Goal: Communication & Community: Answer question/provide support

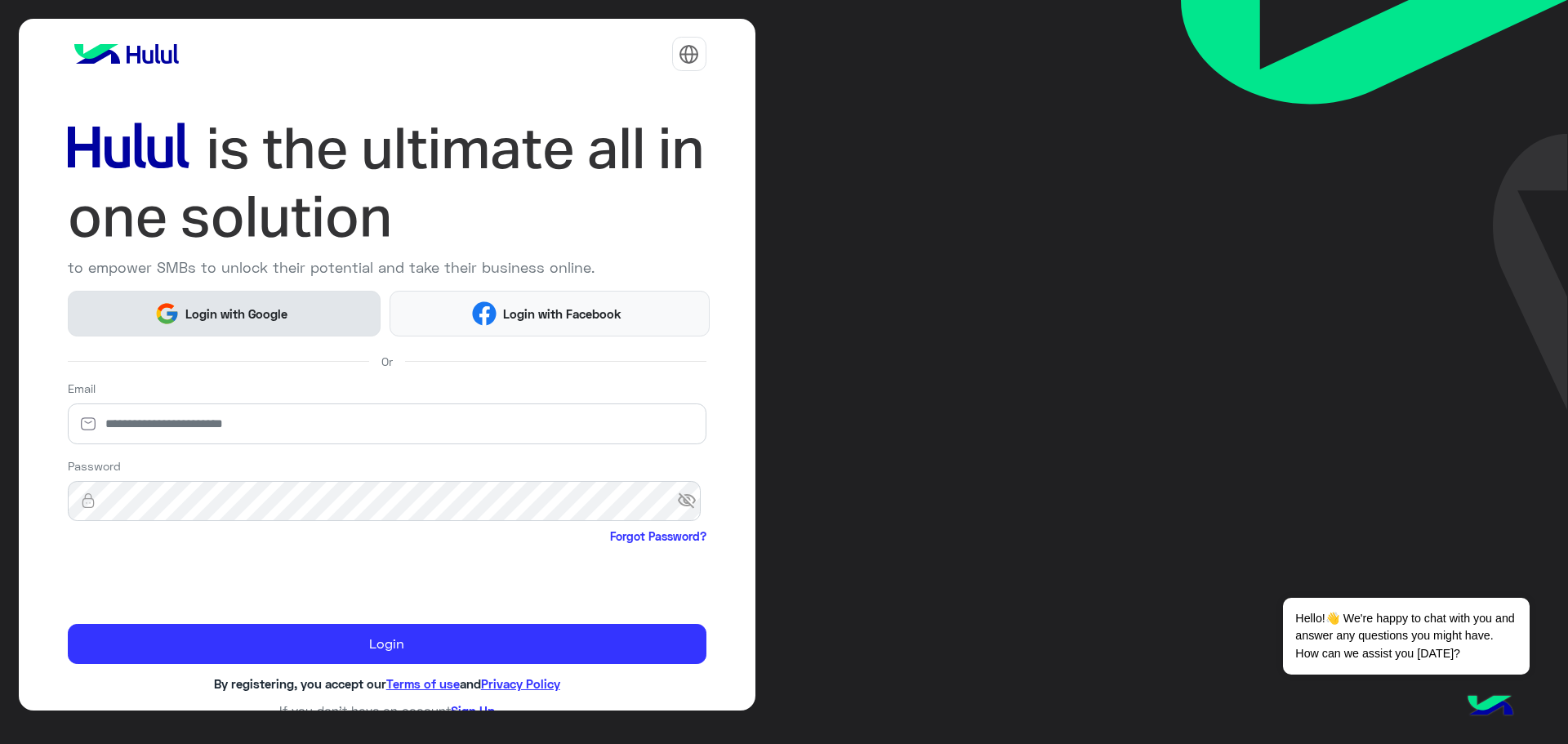
click at [248, 312] on span "Login with Google" at bounding box center [236, 314] width 114 height 19
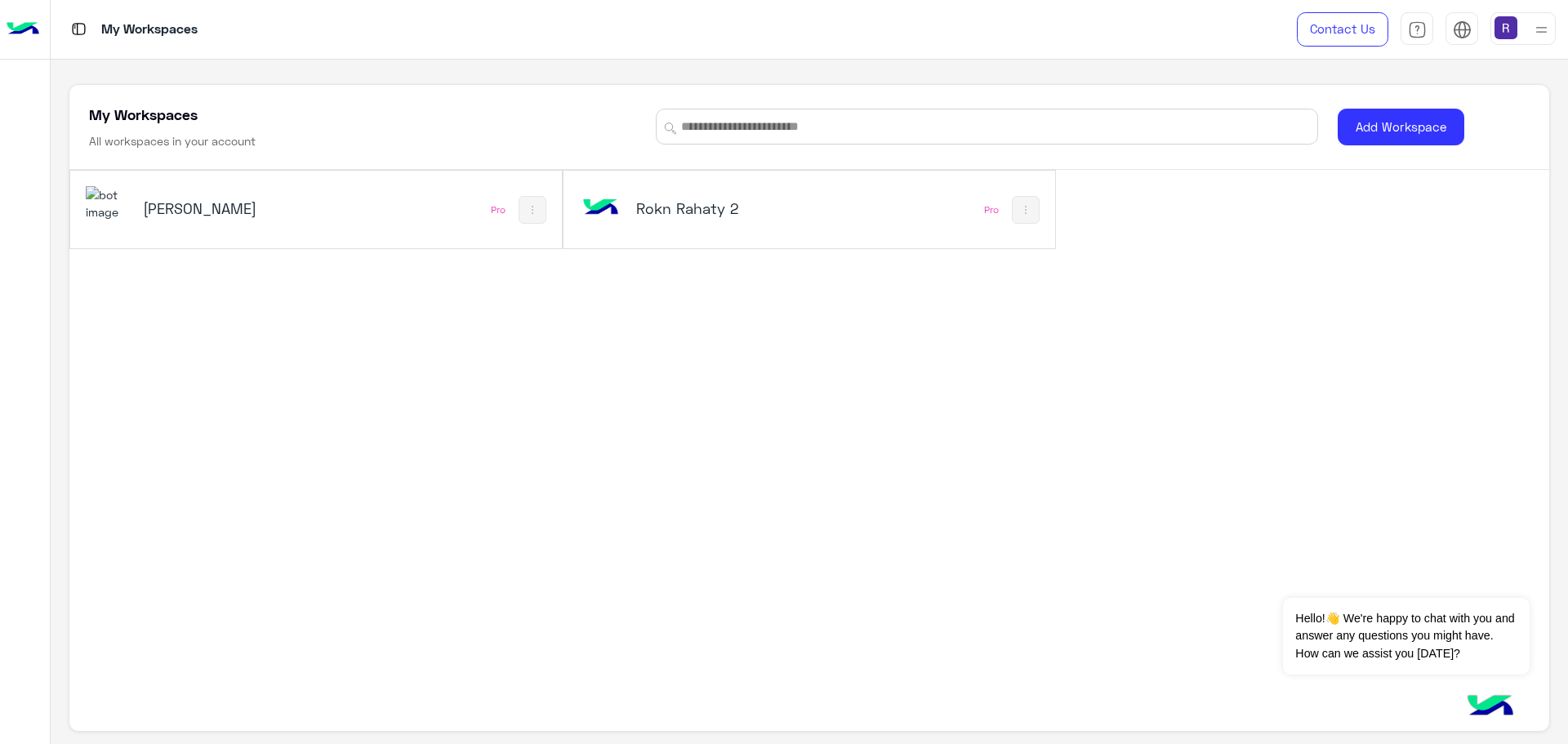
click at [198, 220] on div "[PERSON_NAME]" at bounding box center [226, 210] width 166 height 23
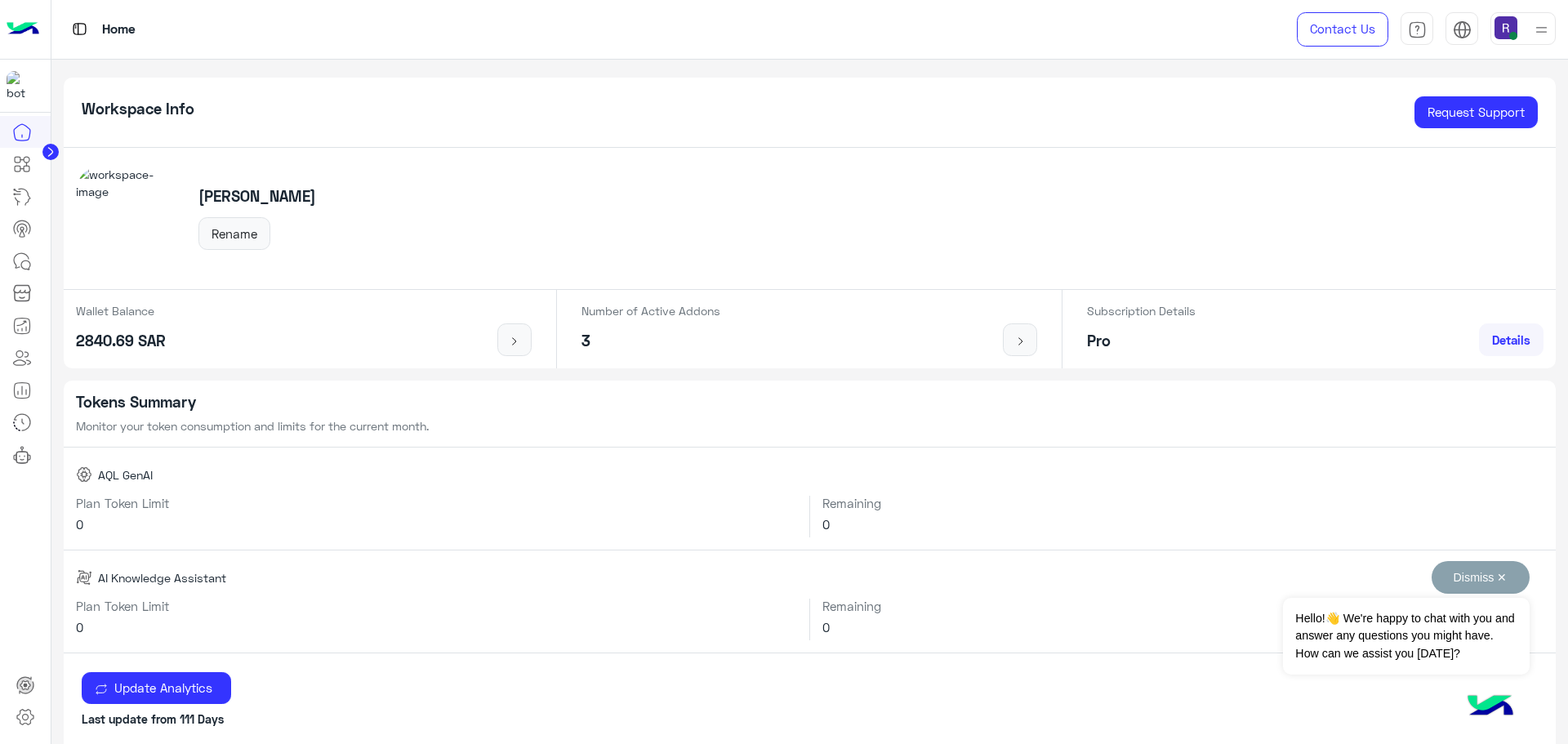
click at [1500, 579] on button "Dismiss ✕" at bounding box center [1480, 578] width 98 height 33
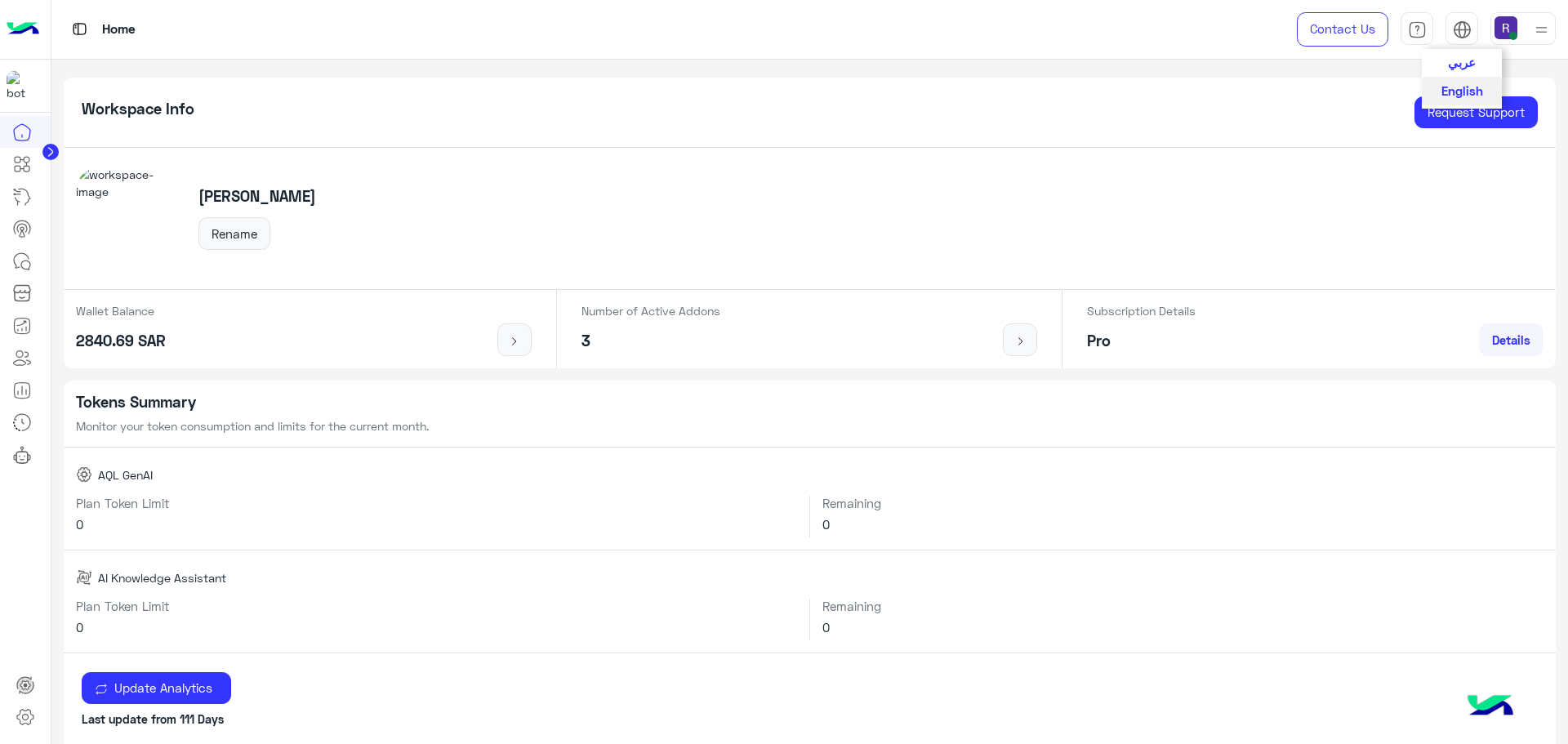
click at [1457, 62] on span "عربي" at bounding box center [1462, 62] width 28 height 15
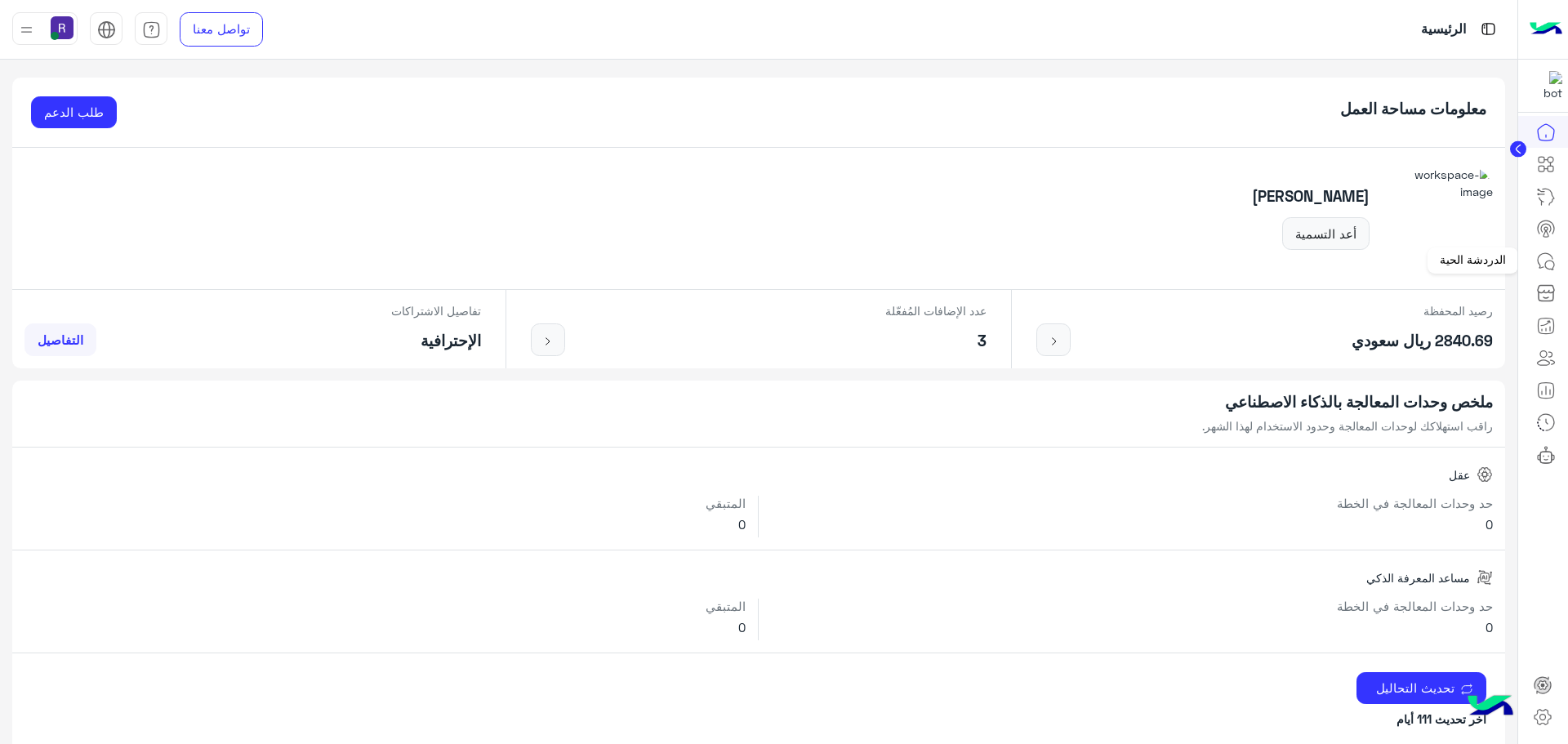
click at [1544, 269] on icon at bounding box center [1547, 261] width 20 height 20
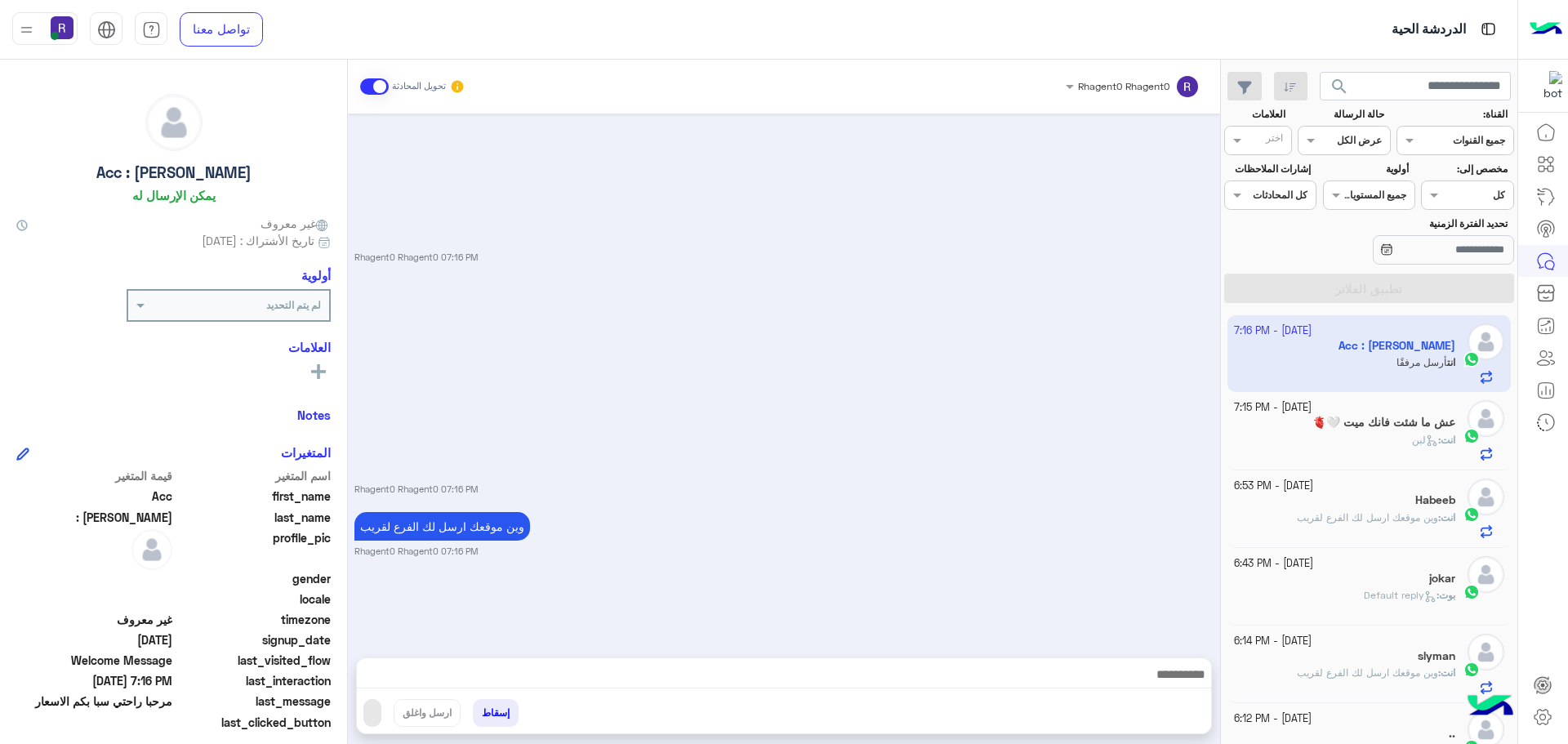
scroll to position [1697, 0]
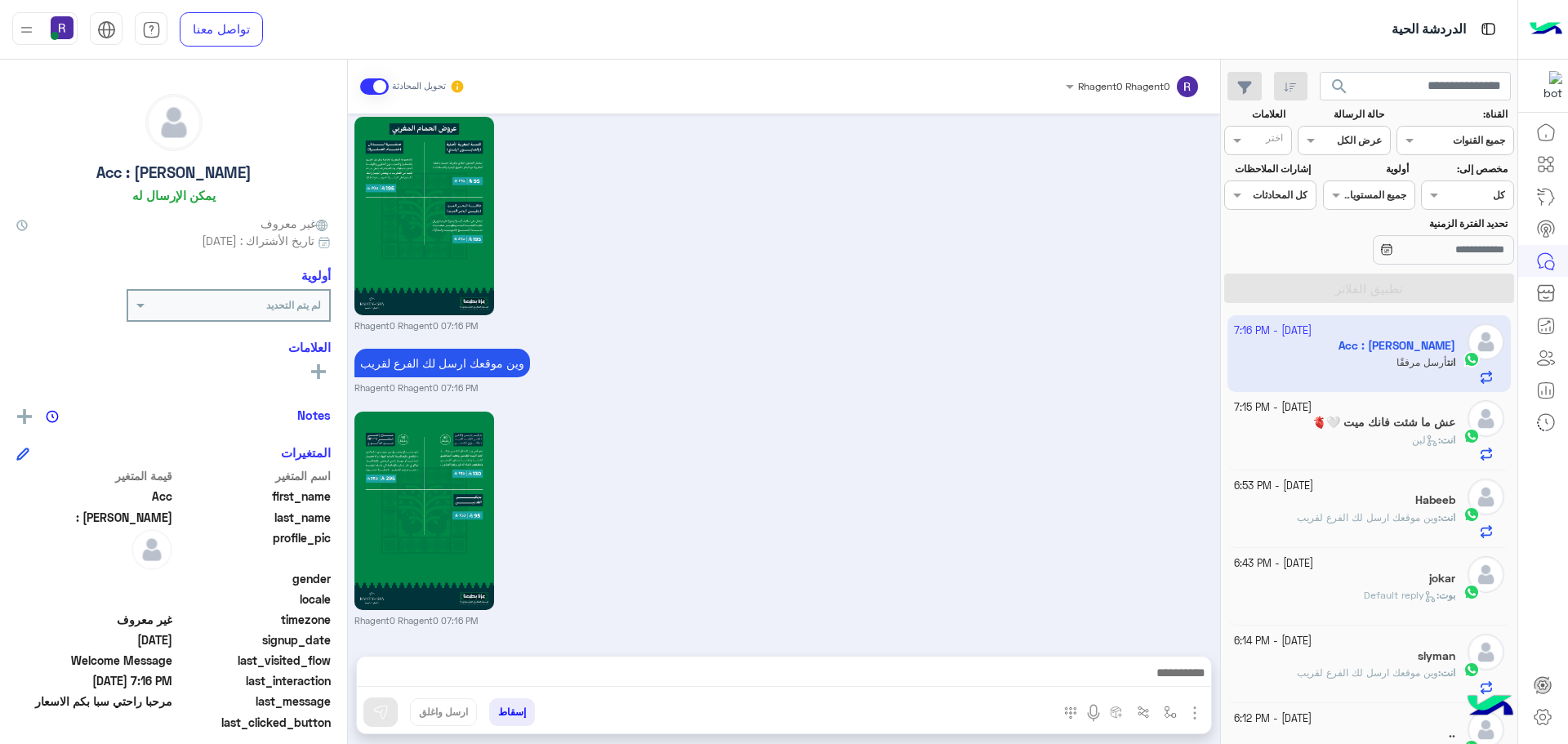
click at [1422, 452] on div "انت : لبن" at bounding box center [1345, 447] width 222 height 29
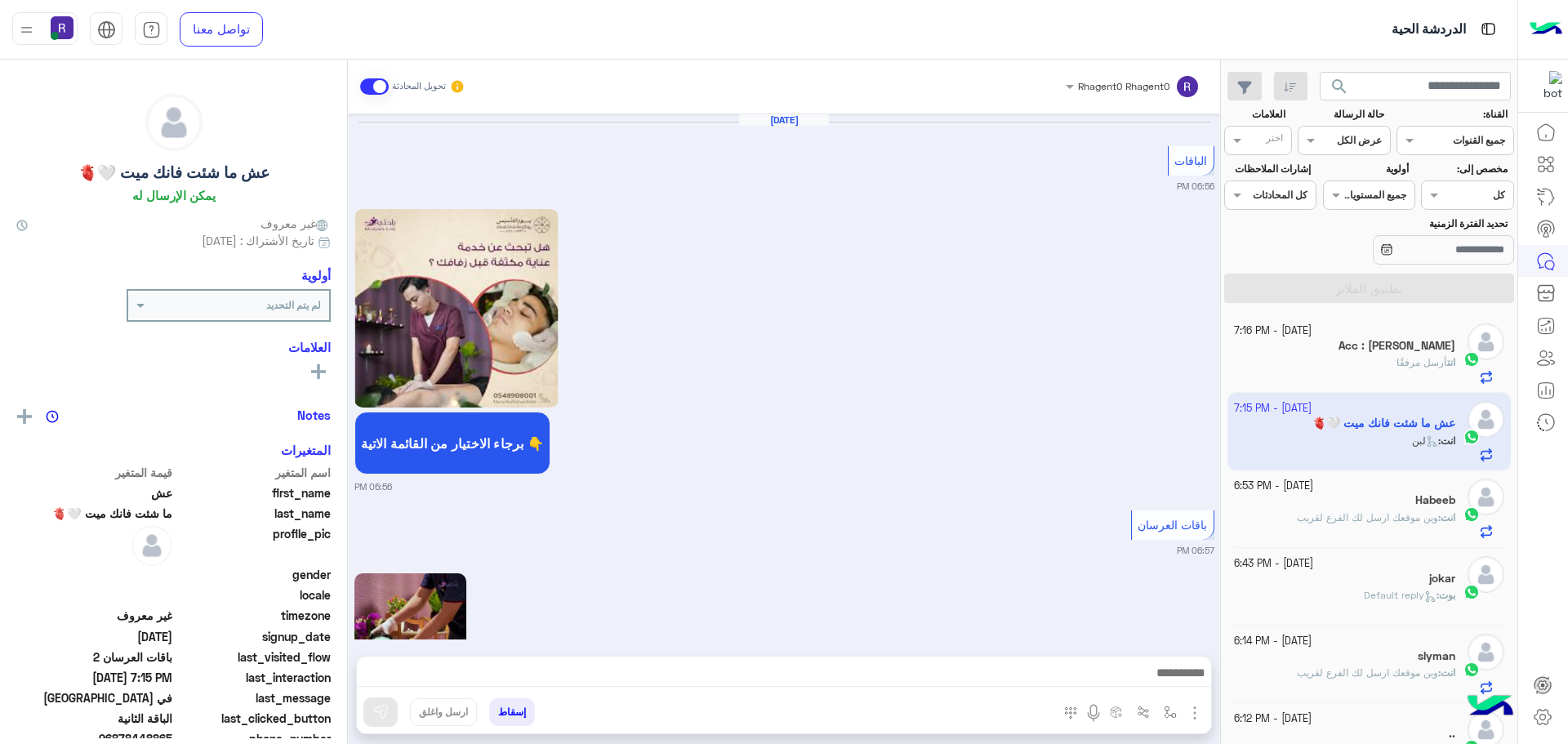
scroll to position [2632, 0]
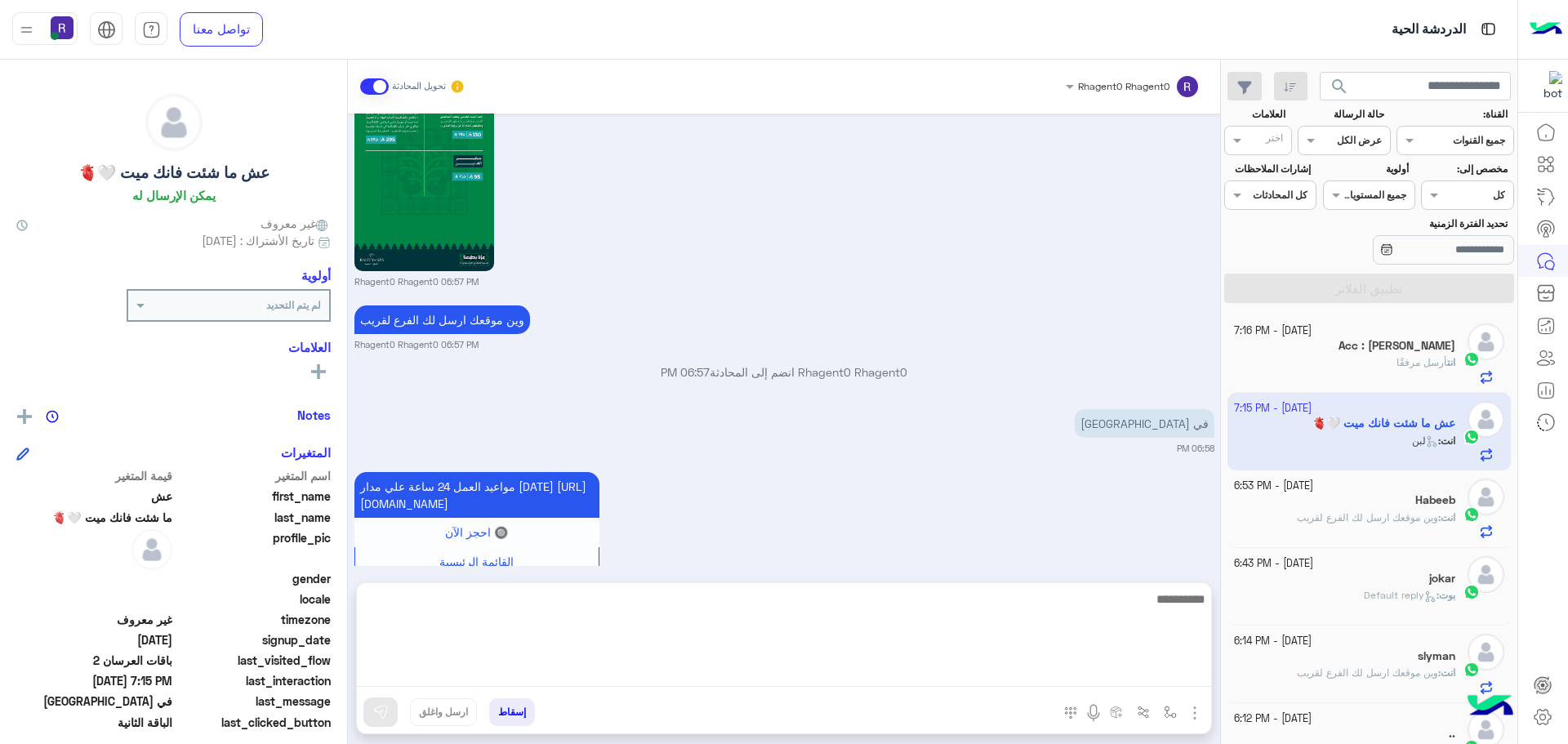
click at [1091, 668] on textarea at bounding box center [784, 637] width 855 height 98
type textarea "**********"
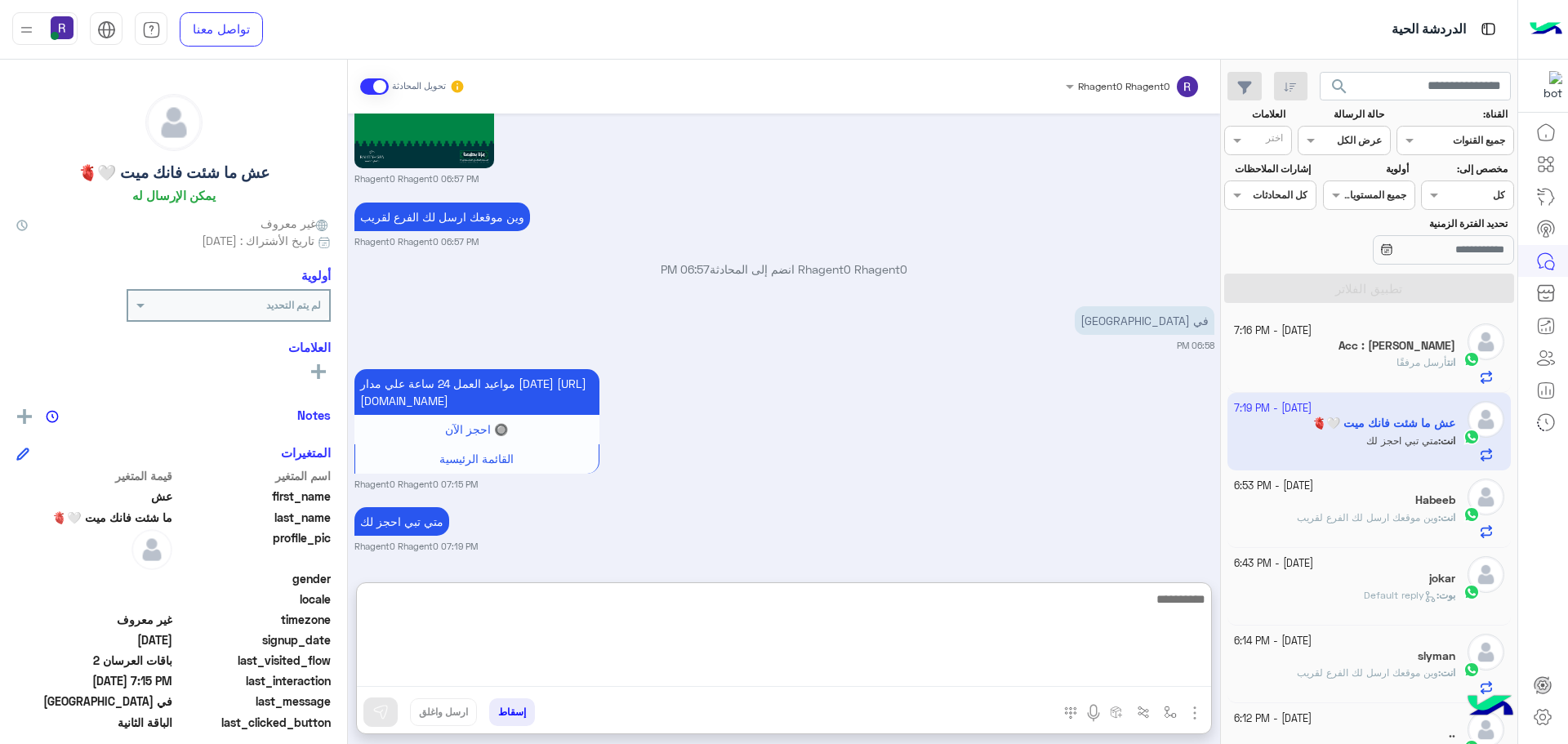
scroll to position [2768, 0]
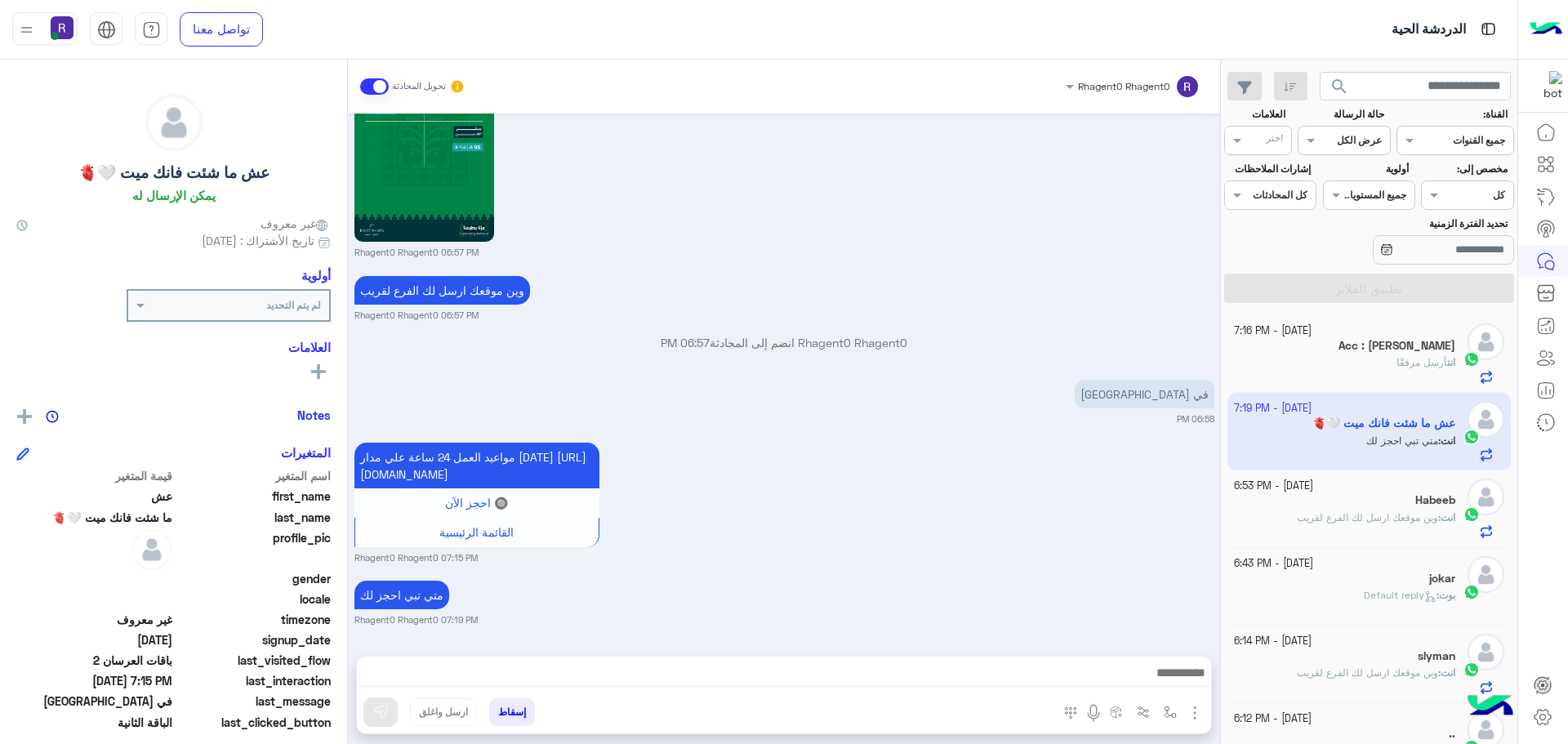
click at [971, 439] on div "مواعيد العمل 24 ساعة علي مدار [DATE] [URL][DOMAIN_NAME] 🔘 احجز الآن القائمة الر…" at bounding box center [784, 502] width 860 height 126
click at [377, 89] on span at bounding box center [374, 87] width 29 height 17
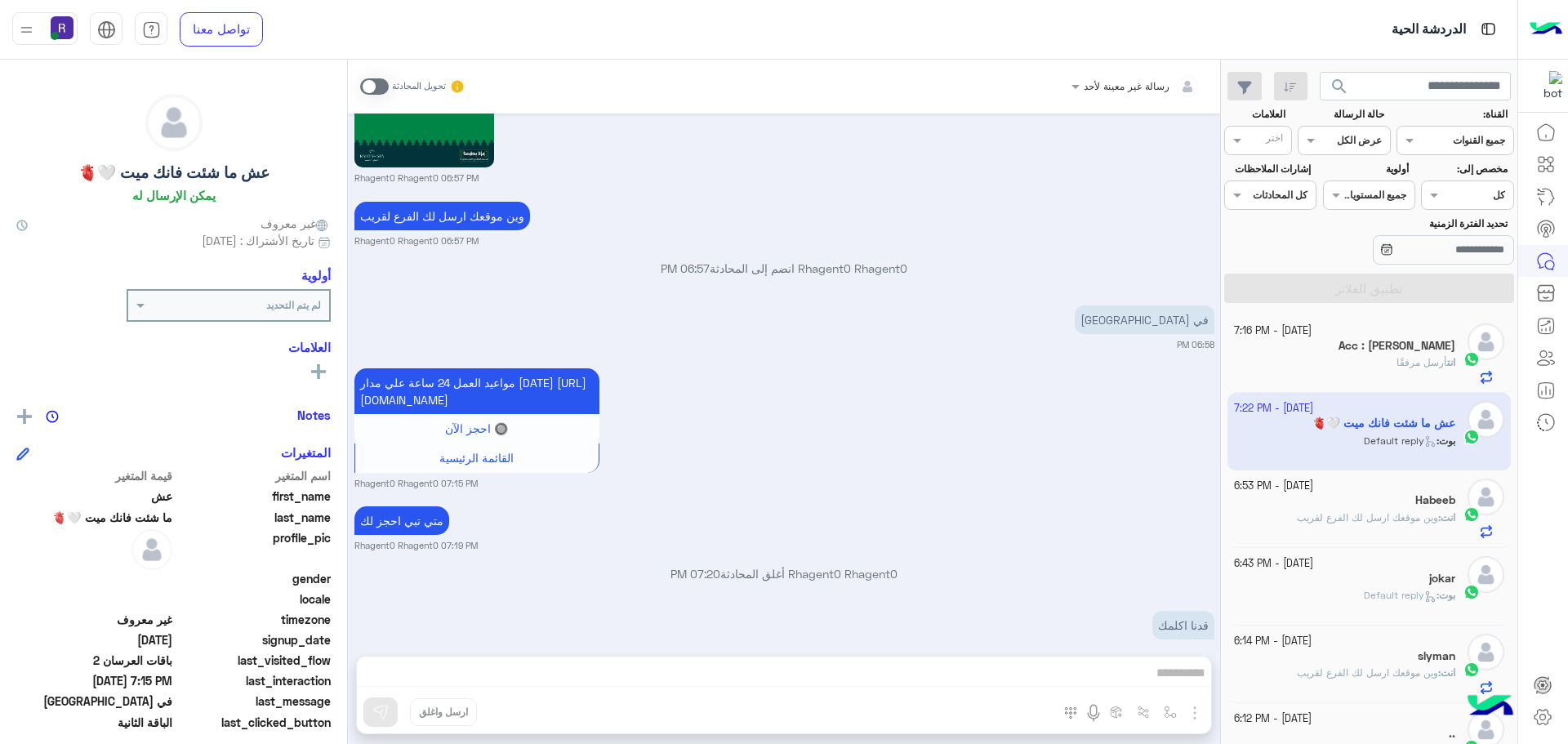
scroll to position [2926, 0]
